Goal: Check status

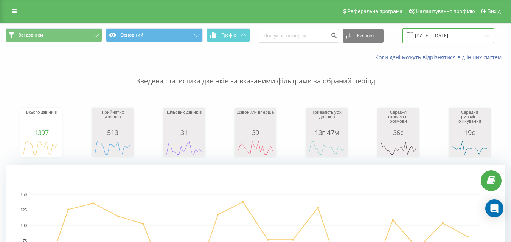
click at [426, 33] on input "[DATE] - [DATE]" at bounding box center [447, 35] width 91 height 15
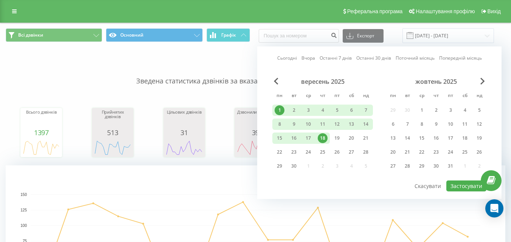
click at [285, 59] on link "Сьогодні" at bounding box center [287, 57] width 20 height 7
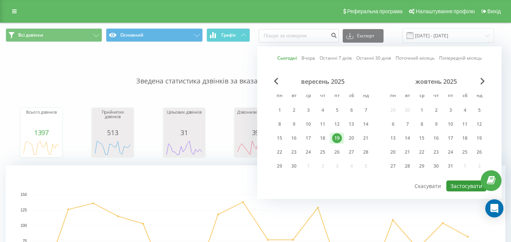
click at [464, 187] on button "Застосувати" at bounding box center [466, 186] width 40 height 11
type input "[DATE] - [DATE]"
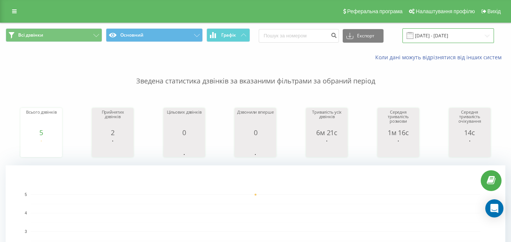
click at [443, 34] on input "[DATE] - [DATE]" at bounding box center [447, 35] width 91 height 15
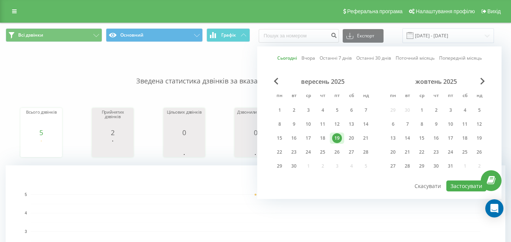
click at [288, 57] on link "Сьогодні" at bounding box center [287, 57] width 20 height 7
click at [466, 182] on button "Застосувати" at bounding box center [466, 186] width 40 height 11
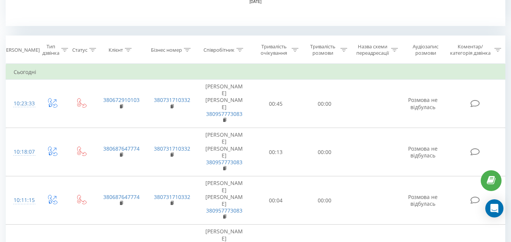
scroll to position [302, 0]
